Goal: Task Accomplishment & Management: Manage account settings

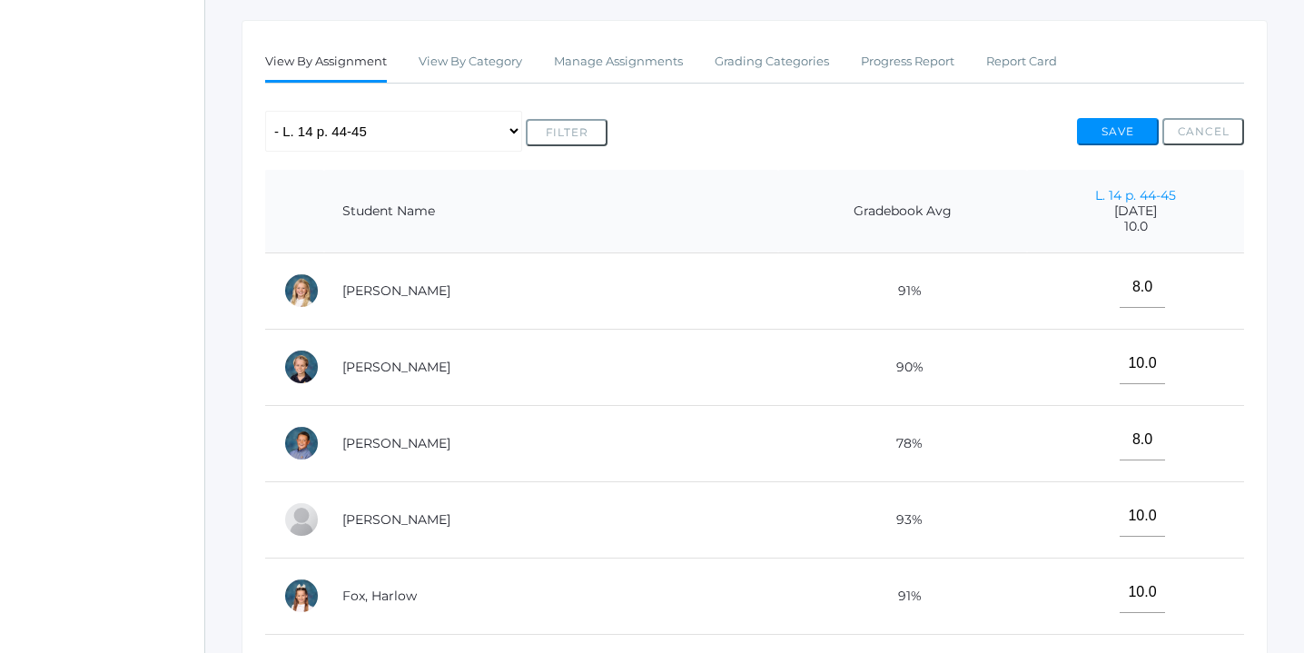
scroll to position [331, 0]
click at [635, 62] on link "Manage Assignments" at bounding box center [618, 62] width 129 height 36
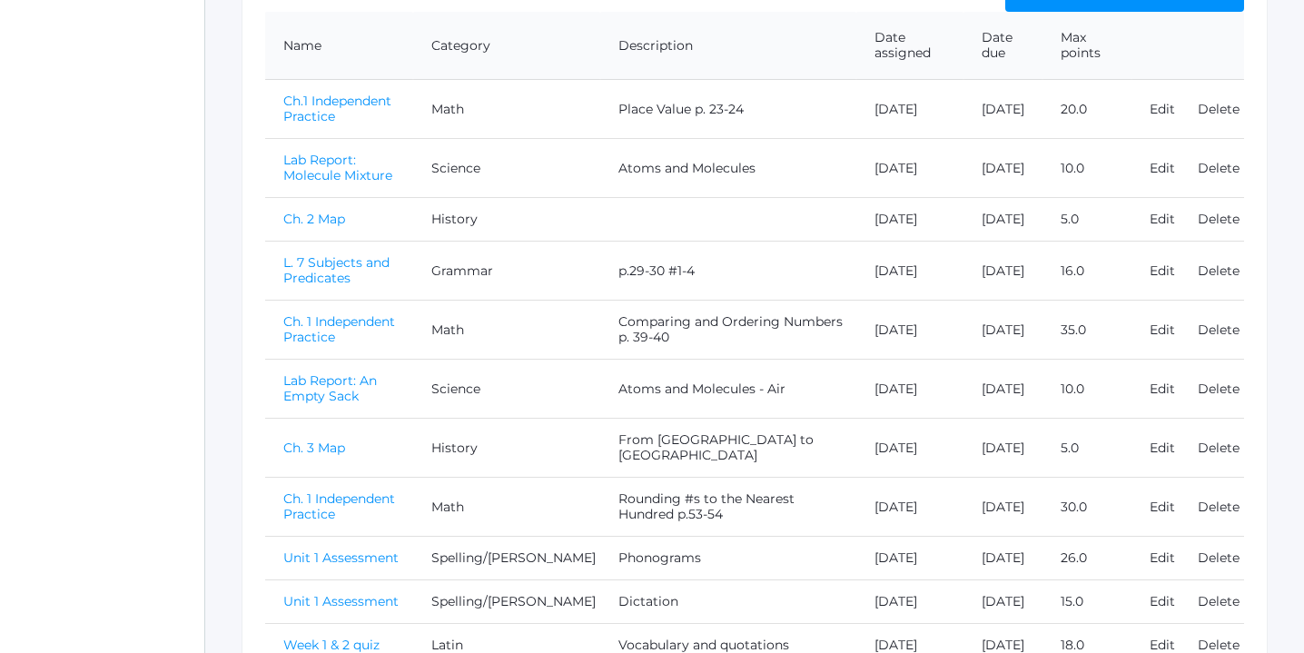
scroll to position [827, 0]
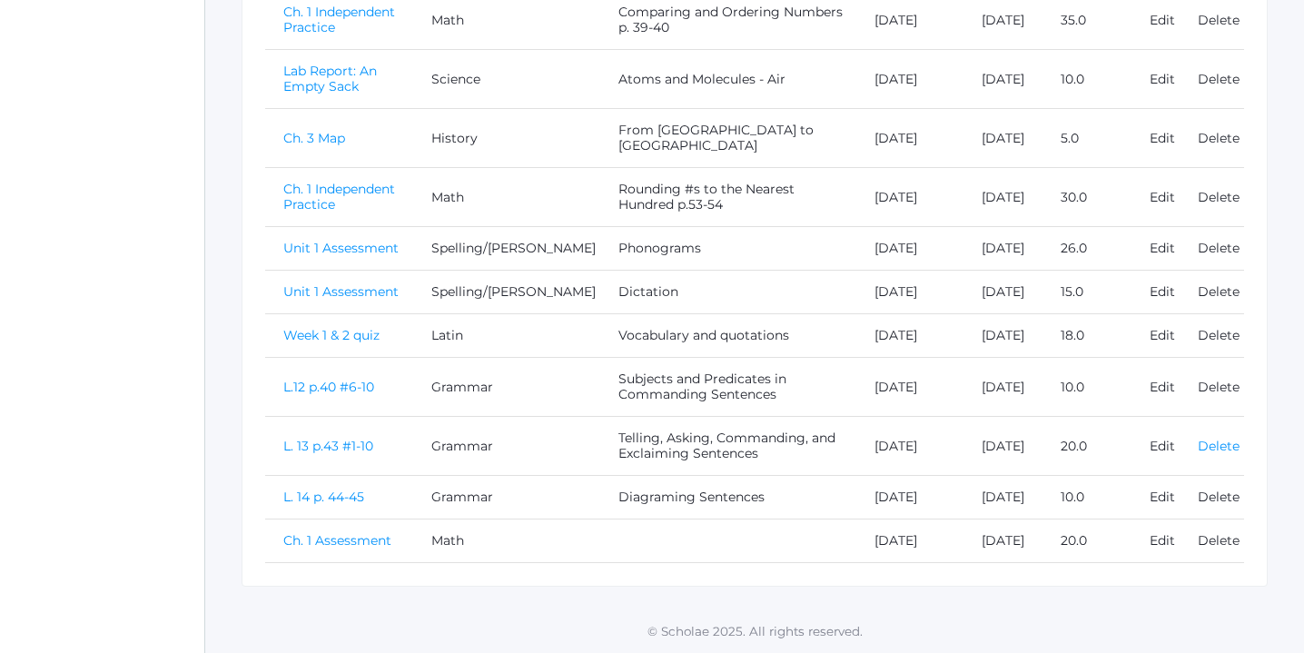
click at [1217, 438] on link "Delete" at bounding box center [1218, 446] width 42 height 16
